Goal: Task Accomplishment & Management: Use online tool/utility

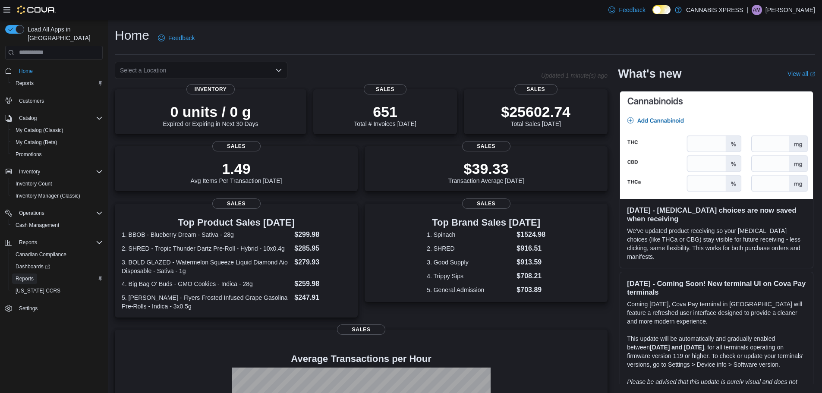
click at [28, 275] on span "Reports" at bounding box center [25, 278] width 18 height 7
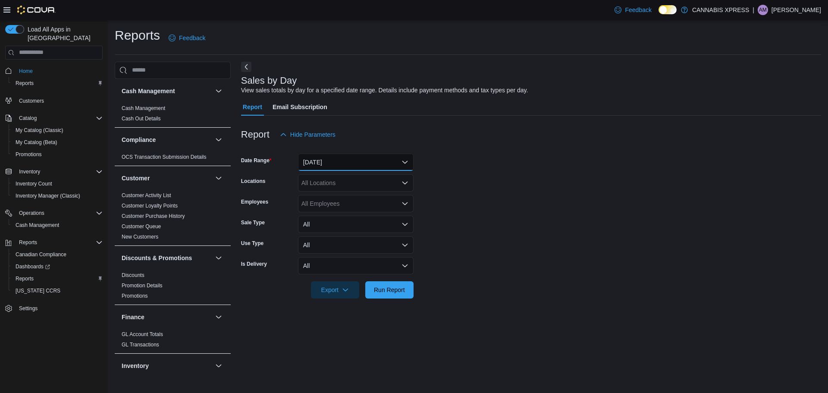
click at [347, 161] on button "Yesterday" at bounding box center [356, 162] width 116 height 17
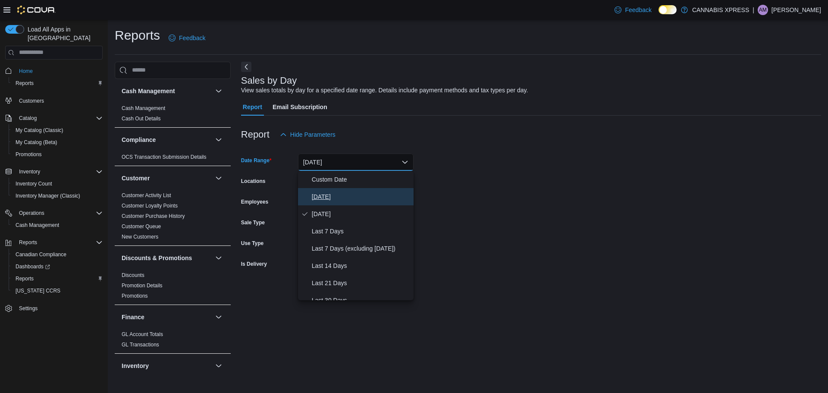
click at [331, 192] on span "Today" at bounding box center [361, 197] width 98 height 10
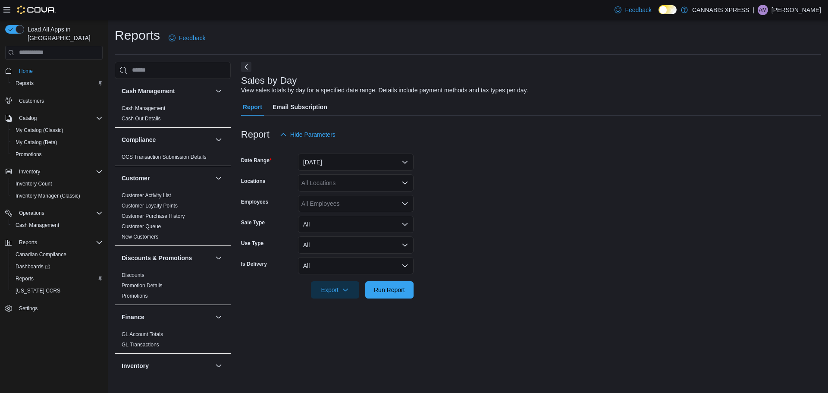
click at [332, 183] on div "All Locations" at bounding box center [356, 182] width 116 height 17
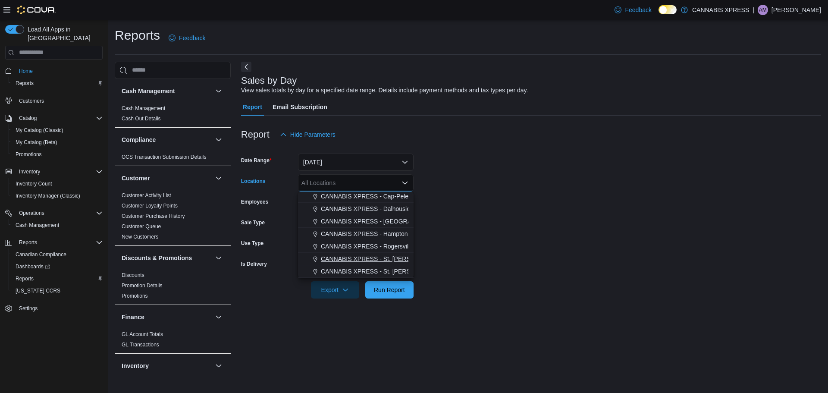
click at [384, 258] on span "CANNABIS XPRESS - St. Andrews (Water Street)" at bounding box center [416, 259] width 190 height 9
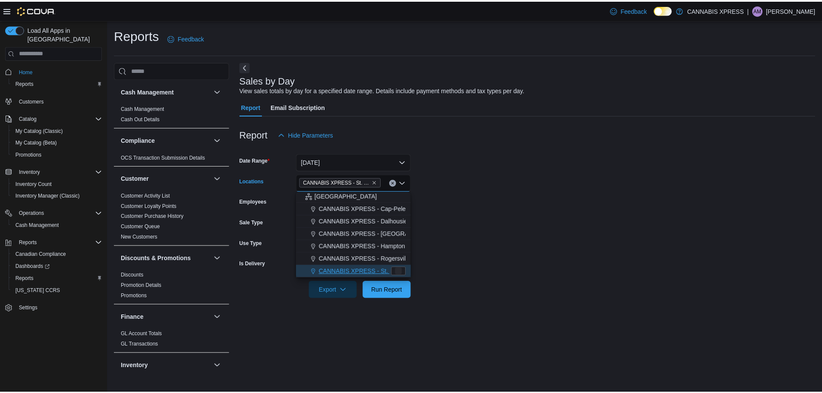
scroll to position [201, 0]
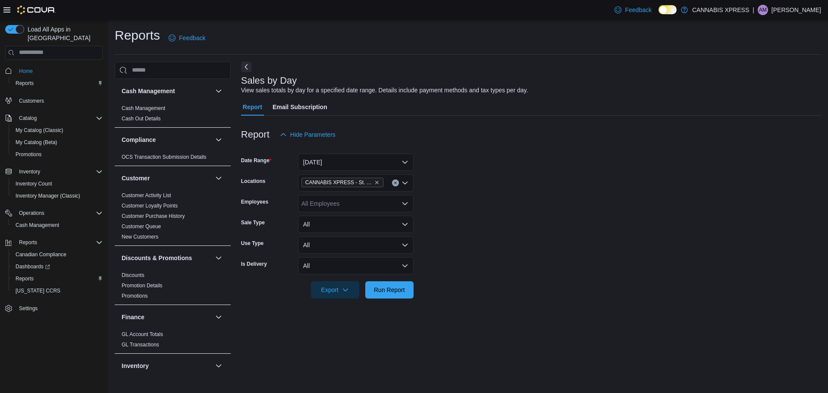
click at [467, 237] on form "Date Range Today Locations CANNABIS XPRESS - St. Andrews (Water Street) Employe…" at bounding box center [531, 220] width 580 height 155
click at [385, 308] on div at bounding box center [531, 304] width 580 height 10
click at [390, 292] on span "Run Report" at bounding box center [389, 289] width 31 height 9
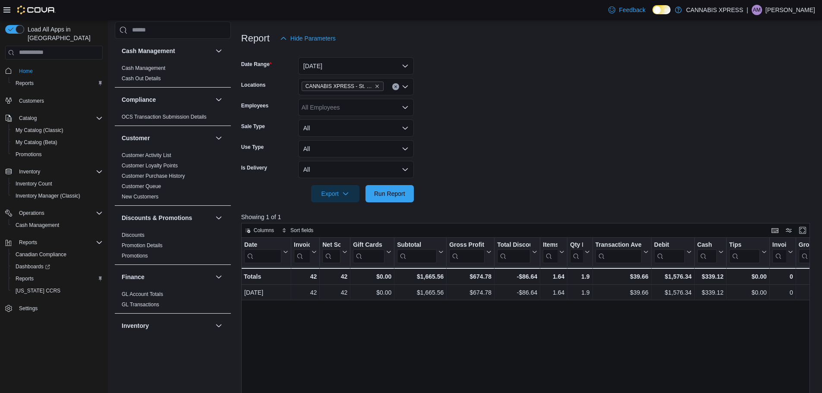
scroll to position [129, 0]
